Goal: Navigation & Orientation: Find specific page/section

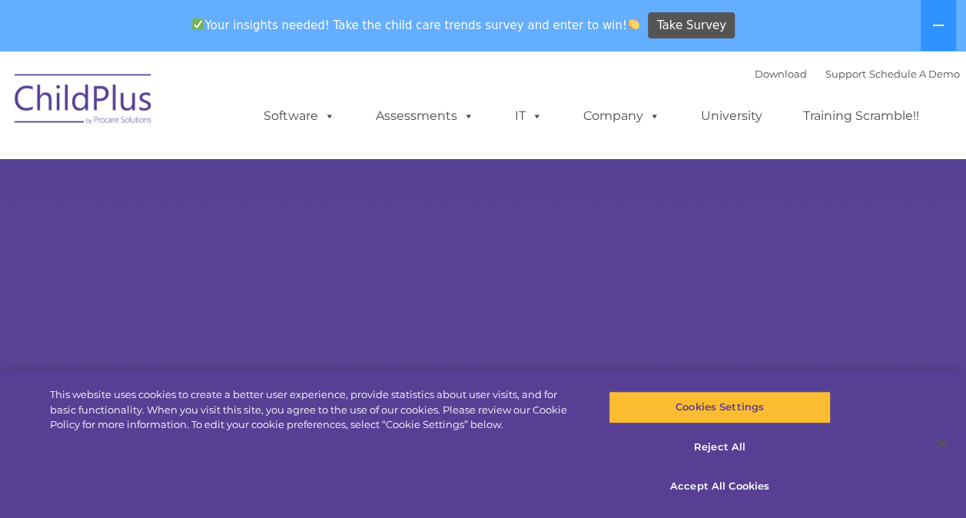
select select "MEDIUM"
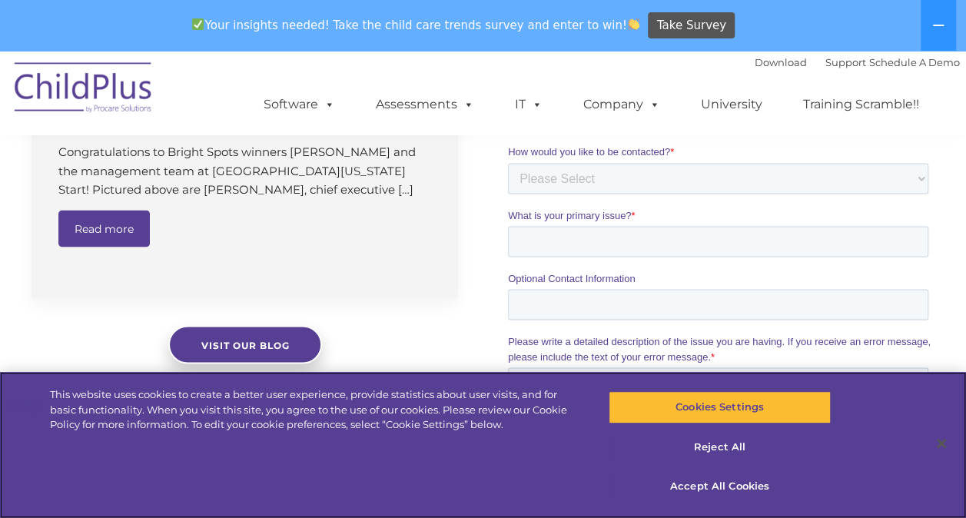
scroll to position [1169, 0]
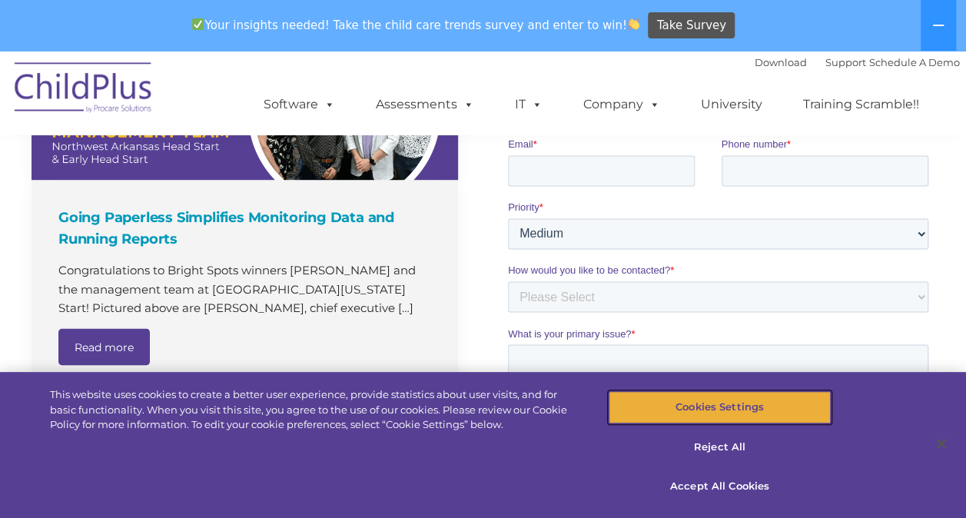
click at [720, 409] on button "Cookies Settings" at bounding box center [719, 407] width 222 height 32
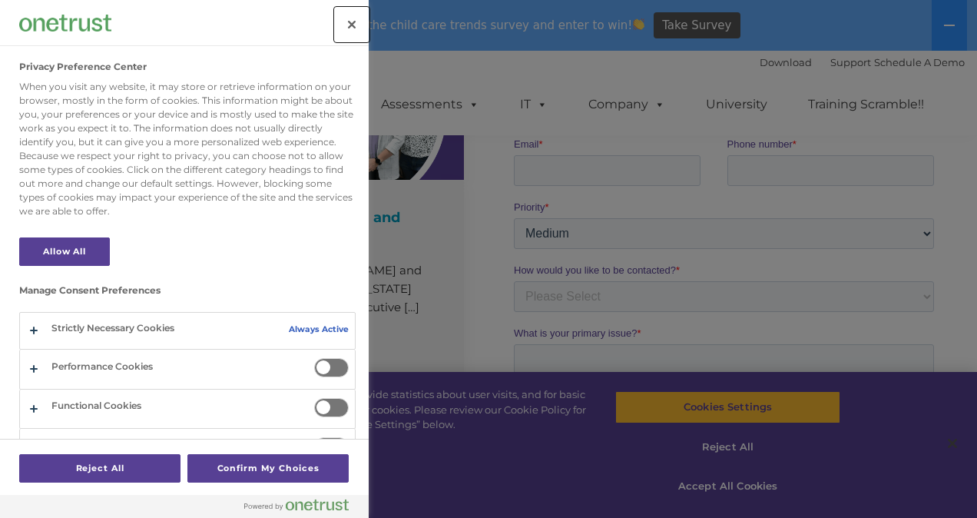
click at [350, 25] on button "Close" at bounding box center [352, 25] width 34 height 34
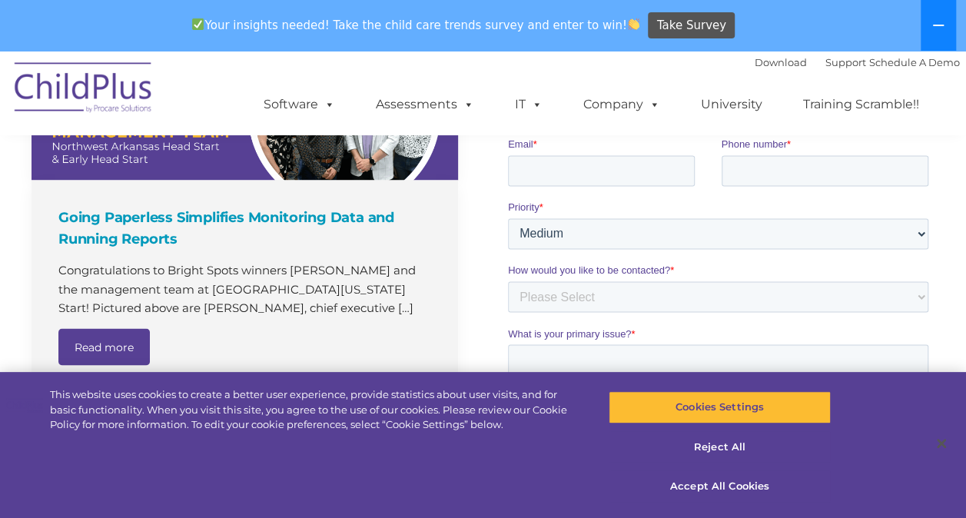
click at [943, 16] on button at bounding box center [937, 25] width 35 height 51
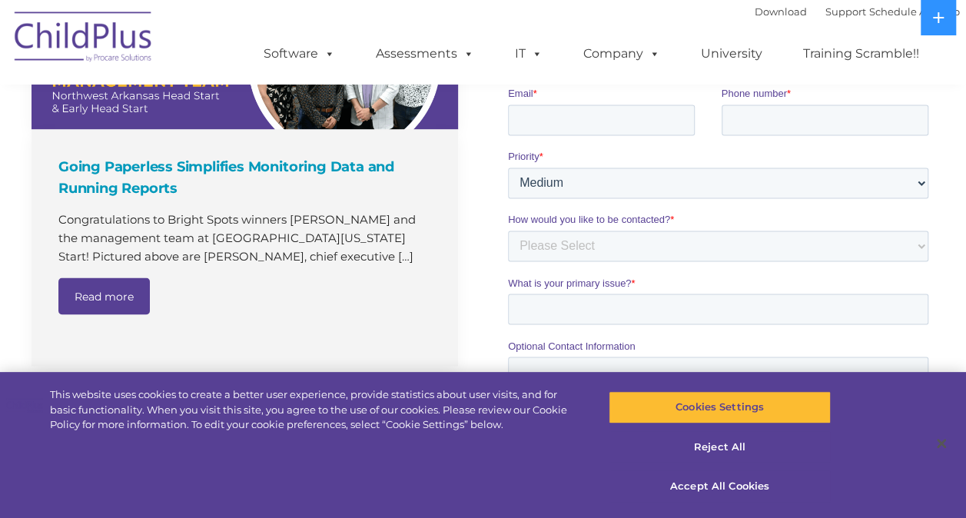
scroll to position [1010, 0]
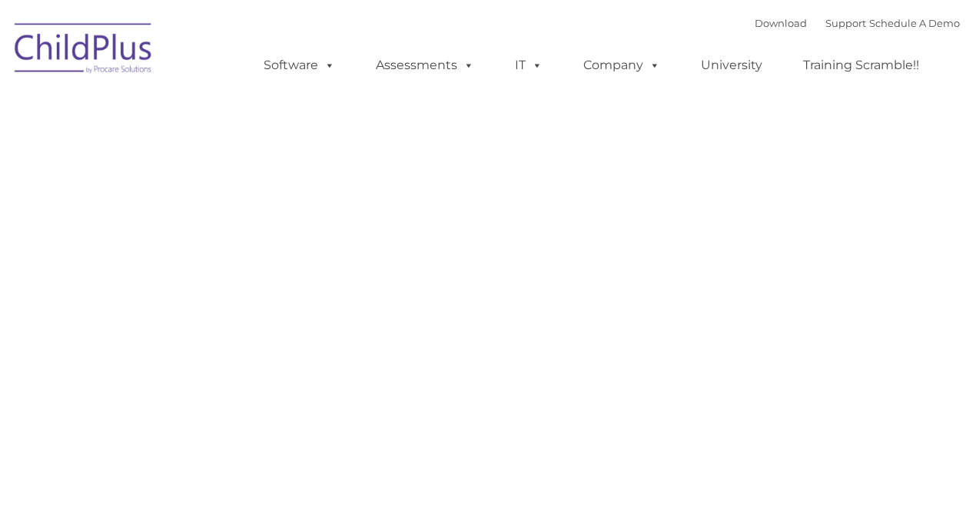
type input ""
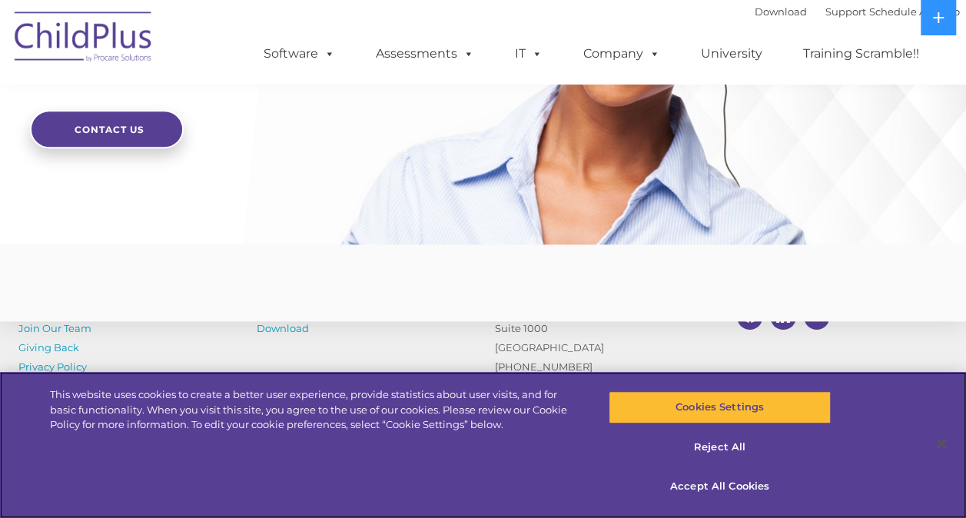
scroll to position [3808, 0]
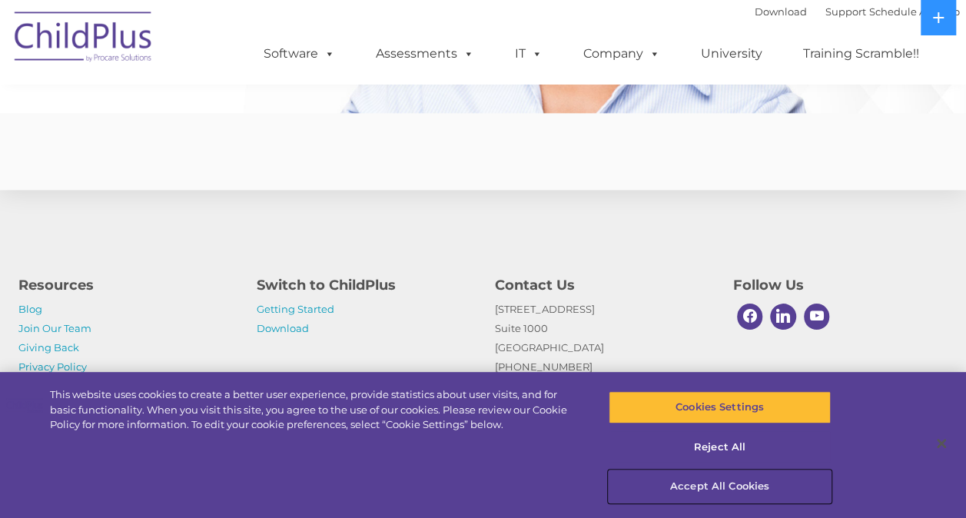
click at [681, 478] on button "Accept All Cookies" at bounding box center [719, 486] width 222 height 32
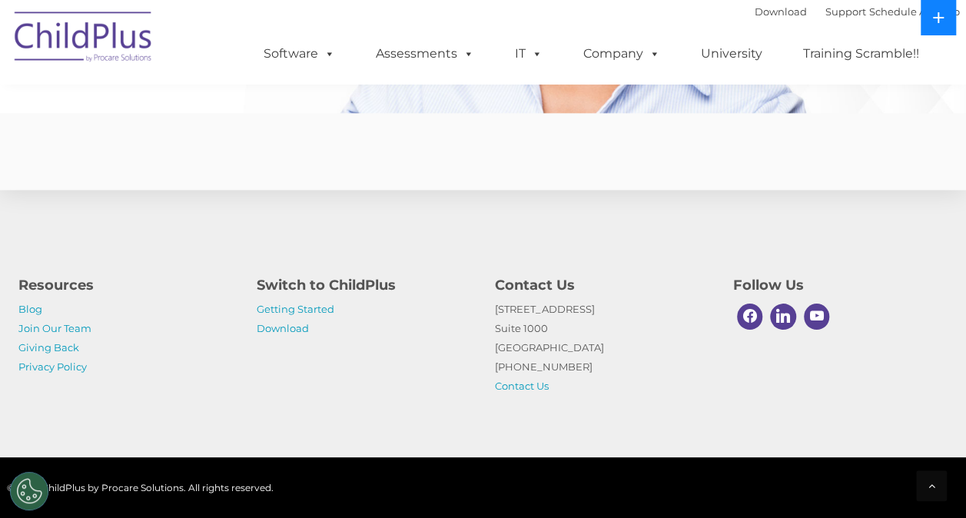
click at [951, 12] on button at bounding box center [937, 17] width 35 height 35
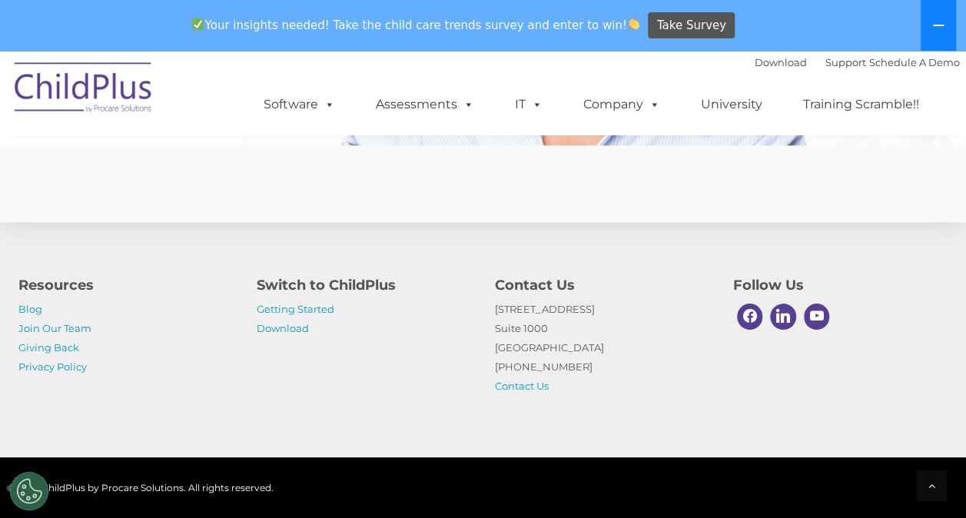
click at [947, 17] on button at bounding box center [937, 25] width 35 height 51
